Goal: Check status: Check status

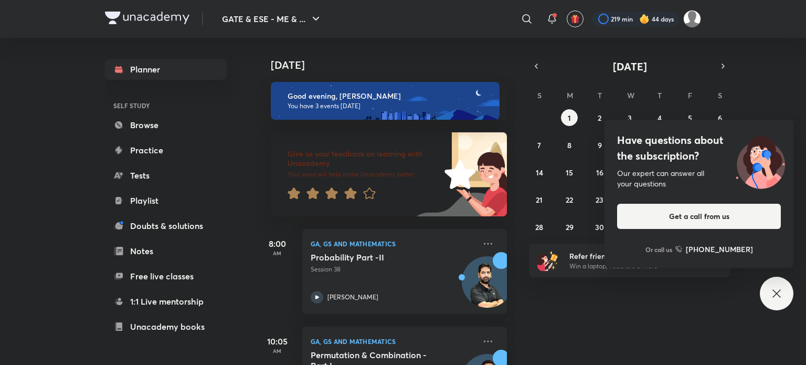
scroll to position [72, 0]
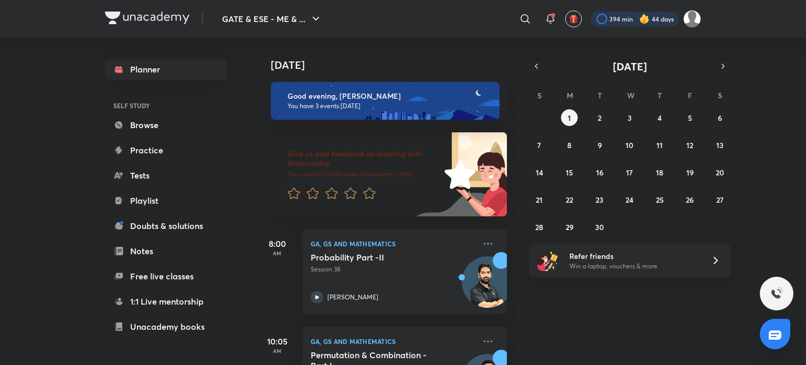
click at [619, 21] on div at bounding box center [634, 19] width 89 height 15
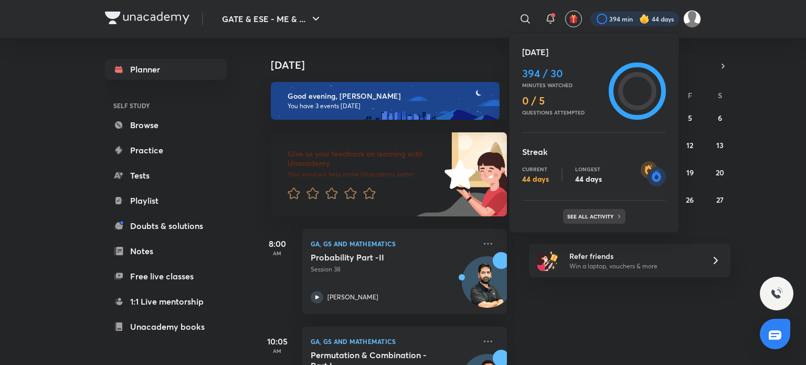
click at [594, 215] on p "See all activity" at bounding box center [591, 216] width 49 height 6
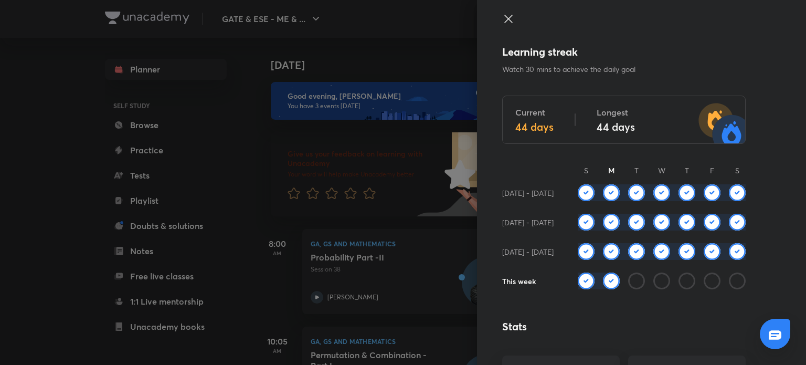
click at [502, 18] on icon at bounding box center [508, 19] width 13 height 13
